Goal: Navigation & Orientation: Find specific page/section

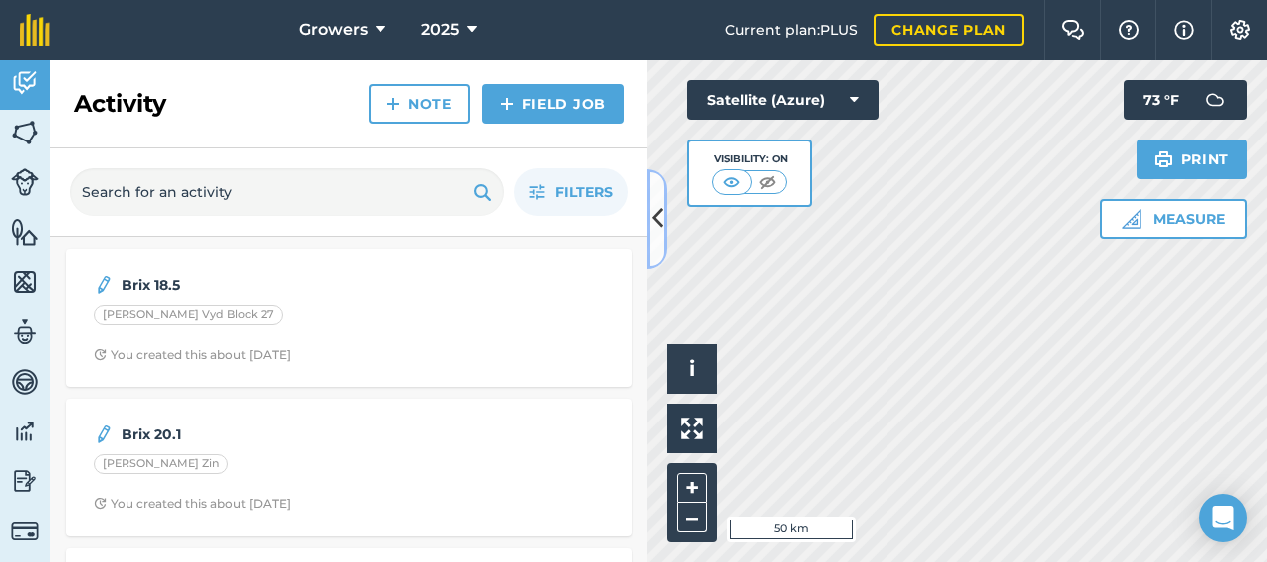
click at [652, 220] on icon at bounding box center [657, 218] width 11 height 35
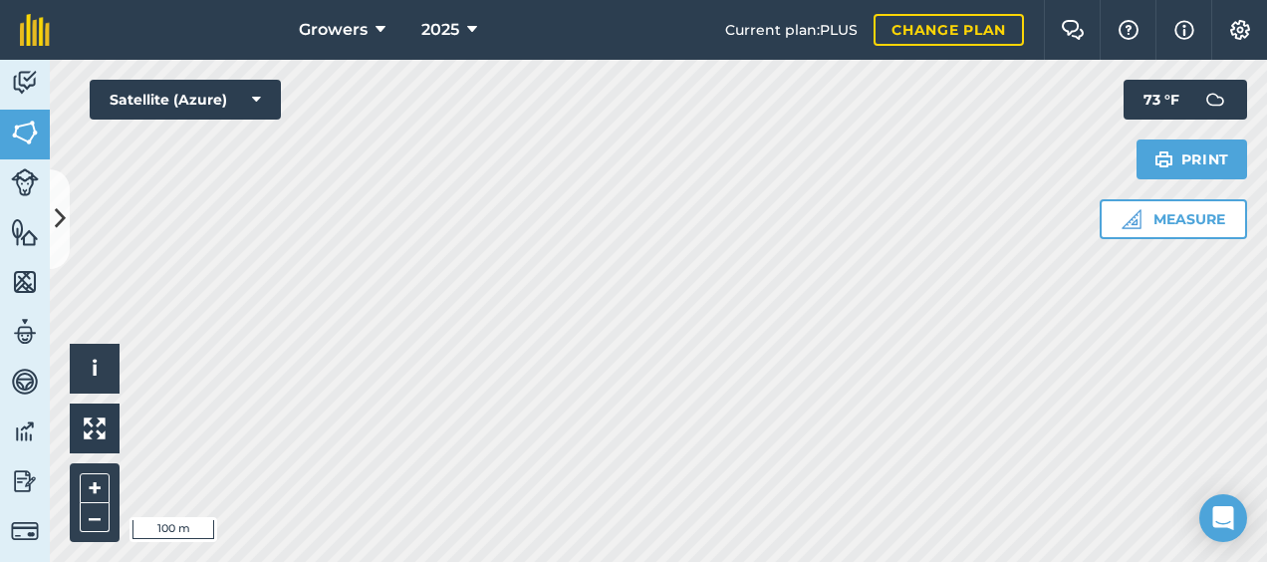
click at [436, 0] on html "Growers 2025 Current plan : PLUS Change plan Farm Chat Help Info Settings Growe…" at bounding box center [633, 281] width 1267 height 562
